Goal: Navigation & Orientation: Go to known website

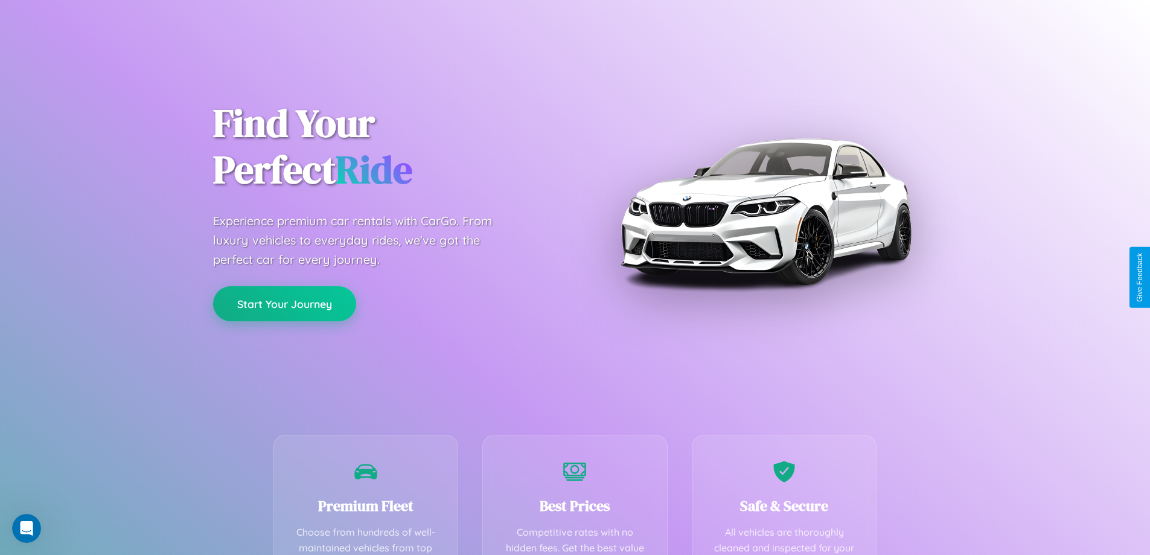
click at [284, 304] on button "Start Your Journey" at bounding box center [284, 303] width 143 height 35
click at [284, 303] on button "Start Your Journey" at bounding box center [284, 303] width 143 height 35
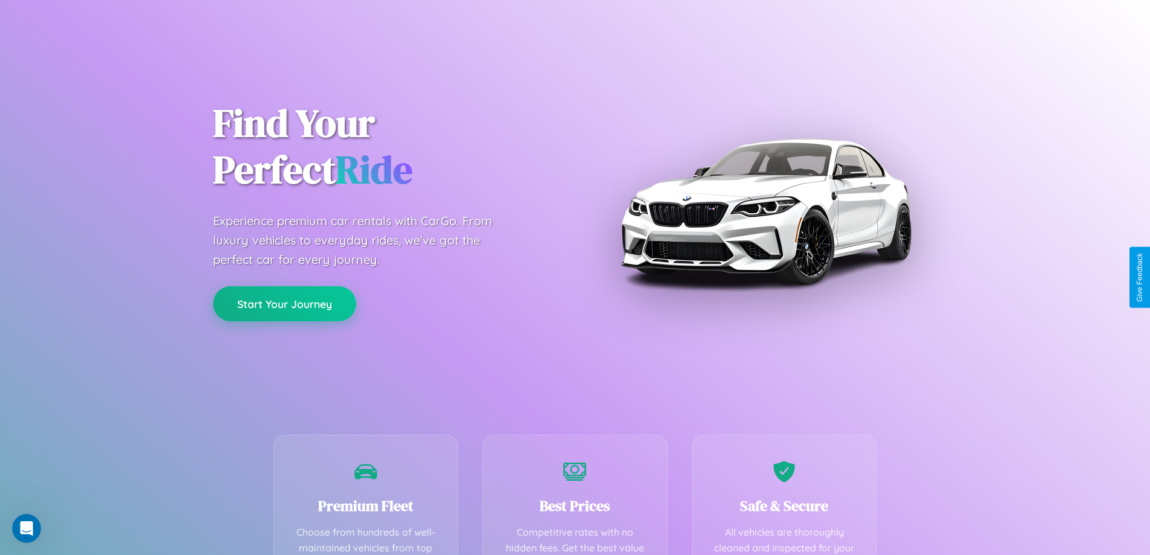
click at [284, 303] on button "Start Your Journey" at bounding box center [284, 303] width 143 height 35
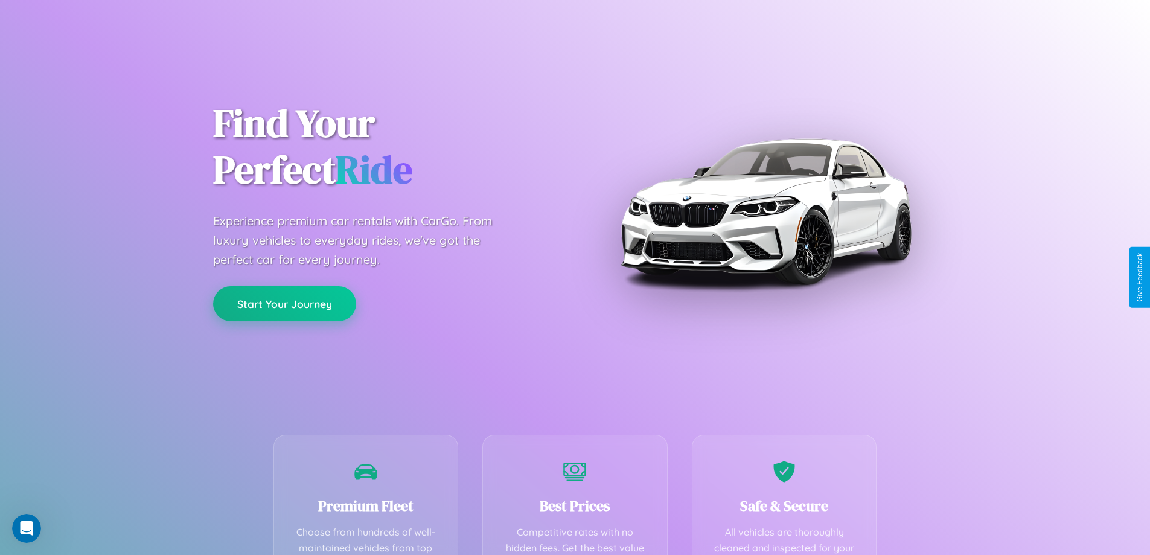
click at [284, 303] on button "Start Your Journey" at bounding box center [284, 303] width 143 height 35
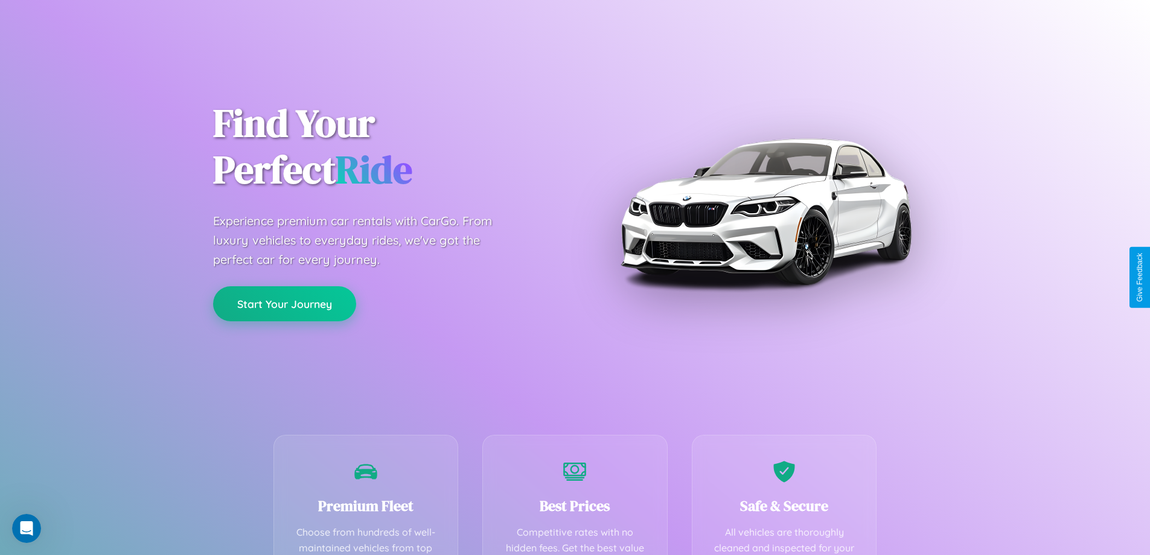
click at [284, 303] on button "Start Your Journey" at bounding box center [284, 303] width 143 height 35
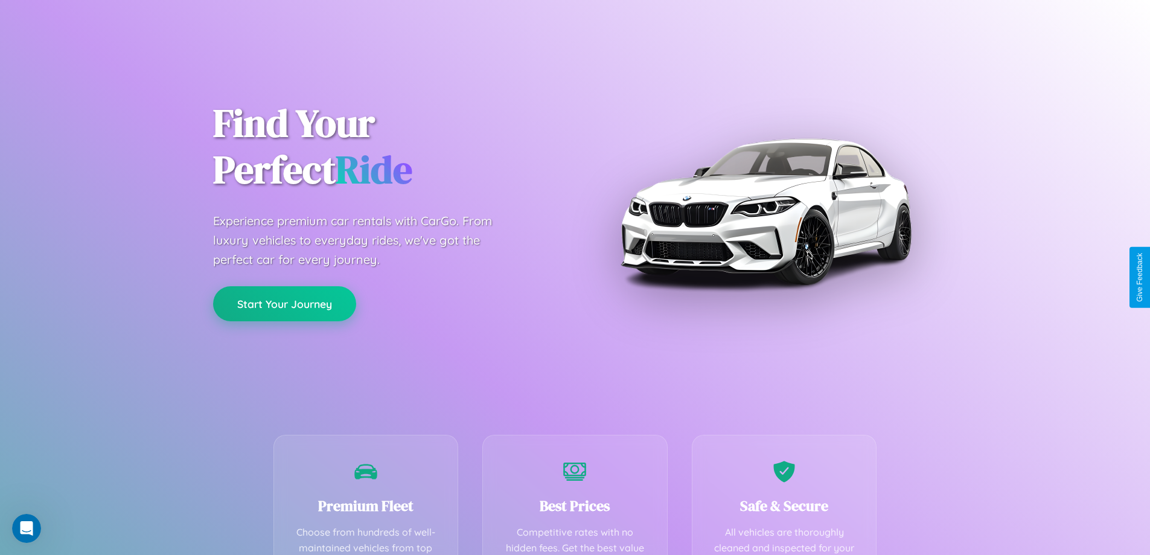
click at [284, 303] on button "Start Your Journey" at bounding box center [284, 303] width 143 height 35
